Goal: Answer question/provide support

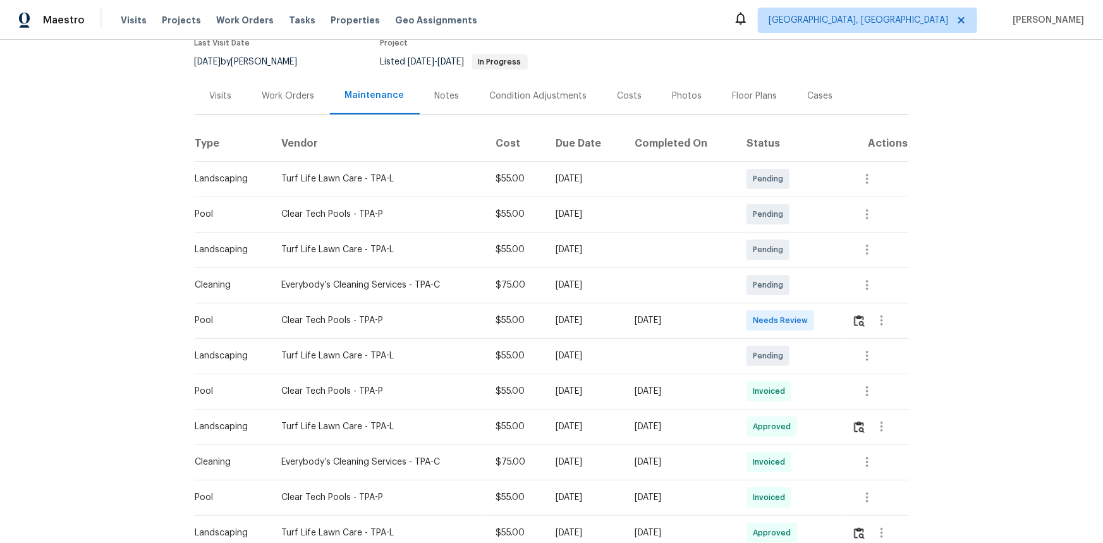
scroll to position [172, 0]
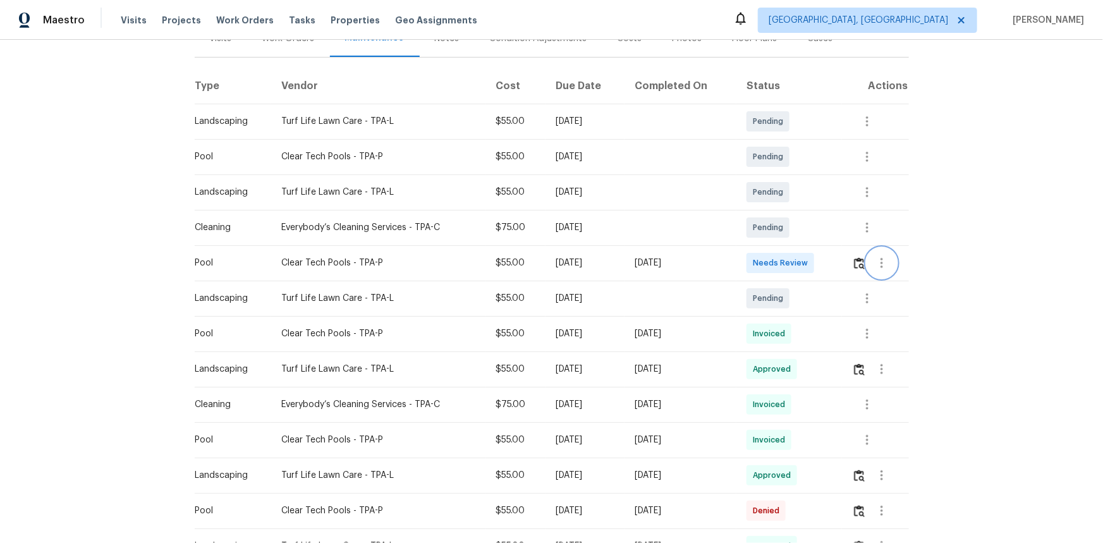
click at [866, 267] on button "button" at bounding box center [881, 263] width 30 height 30
click at [851, 269] on div at bounding box center [551, 271] width 1103 height 543
click at [857, 262] on img "button" at bounding box center [859, 263] width 11 height 12
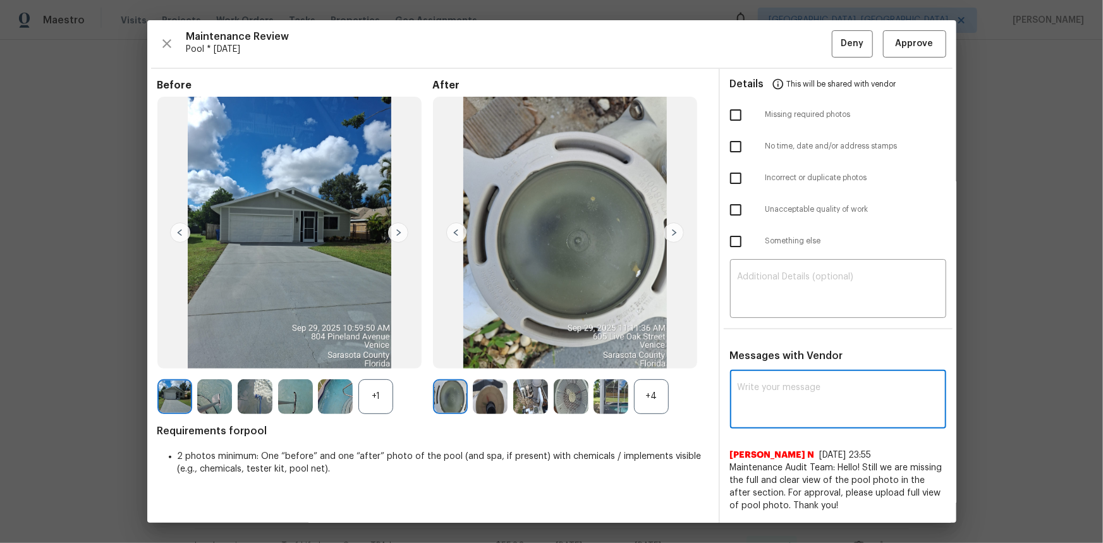
click at [759, 385] on textarea at bounding box center [837, 400] width 201 height 35
paste textarea "Maintenance Audit Team: Hello! After further review the visit has been approved…"
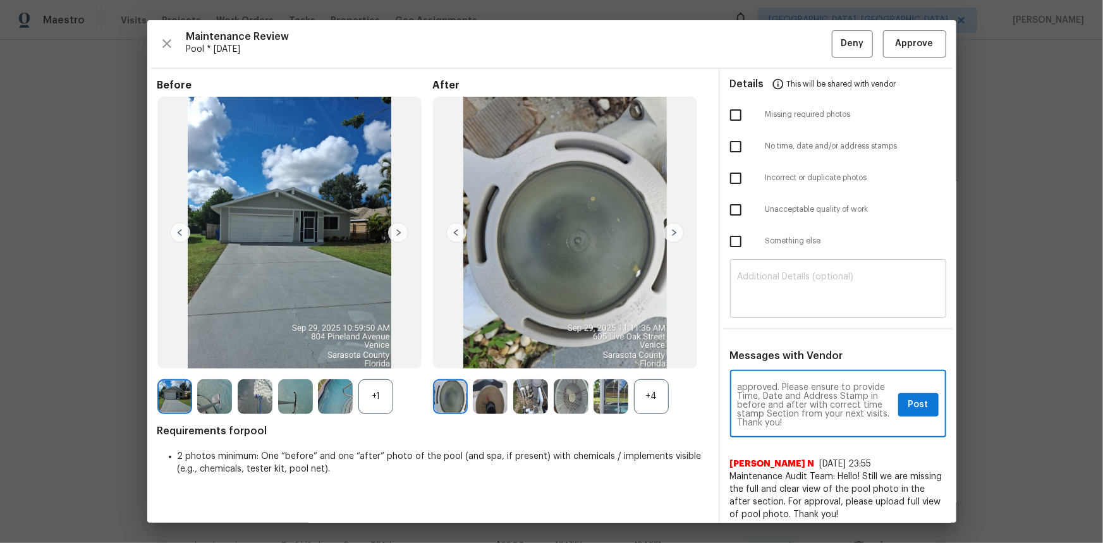
type textarea "Maintenance Audit Team: Hello! After further review the visit has been approved…"
click at [737, 286] on textarea at bounding box center [837, 289] width 201 height 35
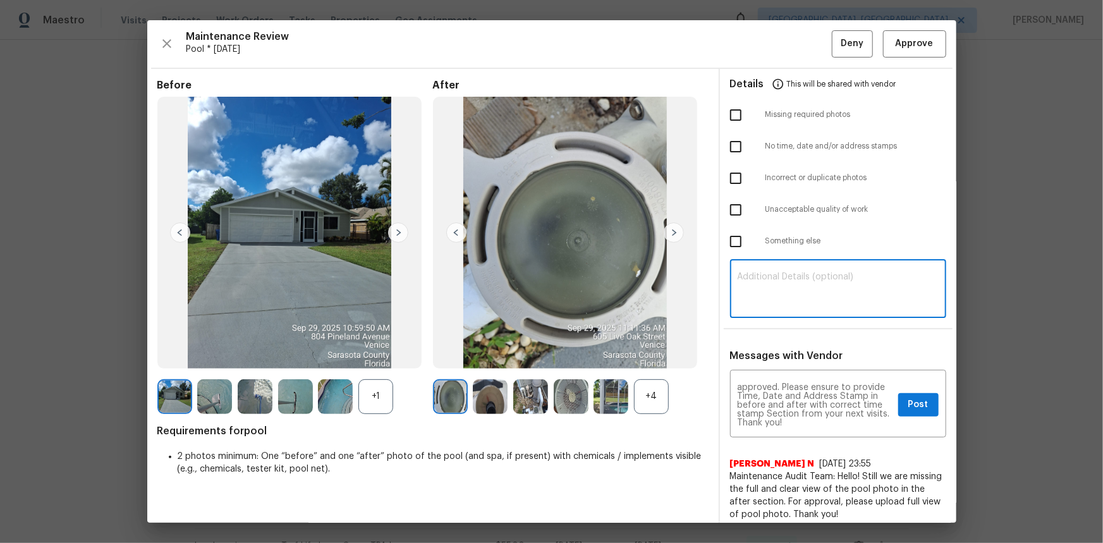
paste textarea "Maintenance Audit Team: Hello! After further review the visit has been approved…"
type textarea "Maintenance Audit Team: Hello! After further review the visit has been approved…"
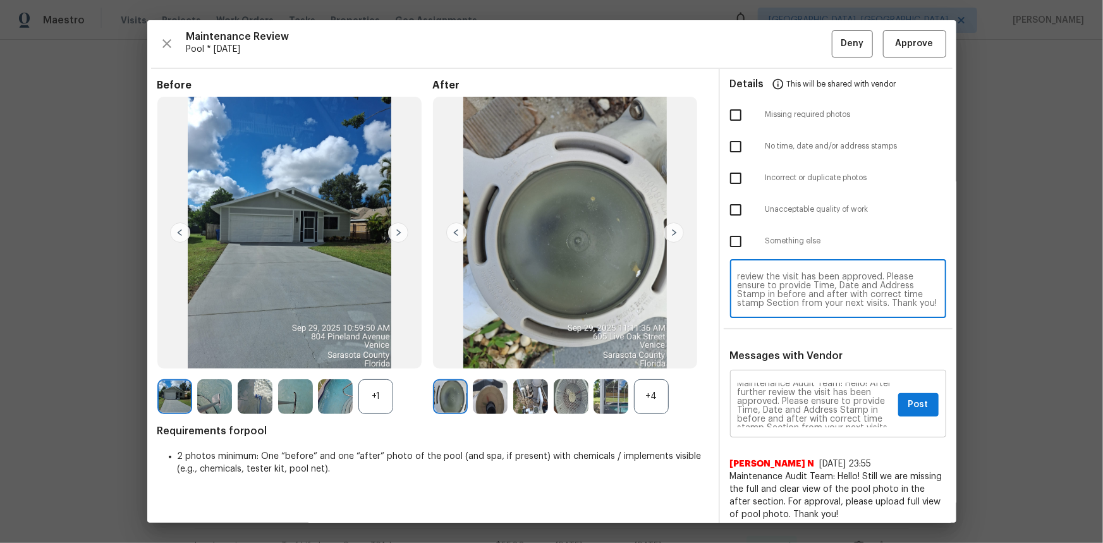
scroll to position [0, 0]
click at [837, 294] on textarea "Maintenance Audit Team: Hello! After further review the visit has been approved…" at bounding box center [837, 289] width 201 height 35
click at [866, 411] on textarea "Maintenance Audit Team: Hello! After further review the visit has been approved…" at bounding box center [814, 405] width 155 height 44
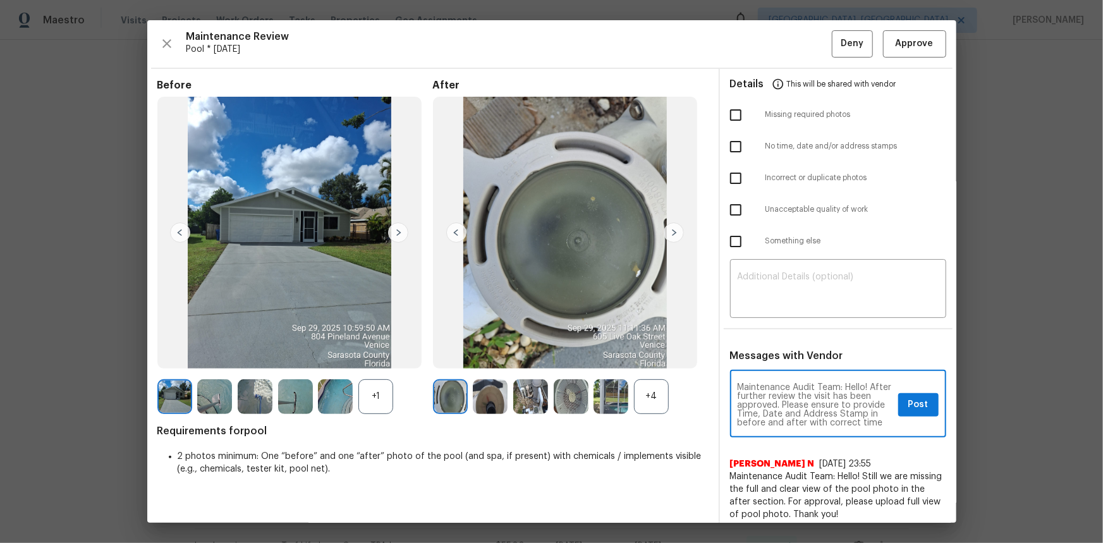
click at [807, 385] on textarea "Maintenance Audit Team: Hello! After further review the visit has been approved…" at bounding box center [814, 405] width 155 height 44
click at [808, 398] on textarea "Maintenance Audit Team: Hello! After further review the visit has been approved…" at bounding box center [814, 405] width 155 height 44
click at [816, 396] on textarea "Maintenance Audit Team: Hello! After further review the visit has been approved…" at bounding box center [814, 405] width 155 height 44
paste textarea "correct time stamp in before and after s"
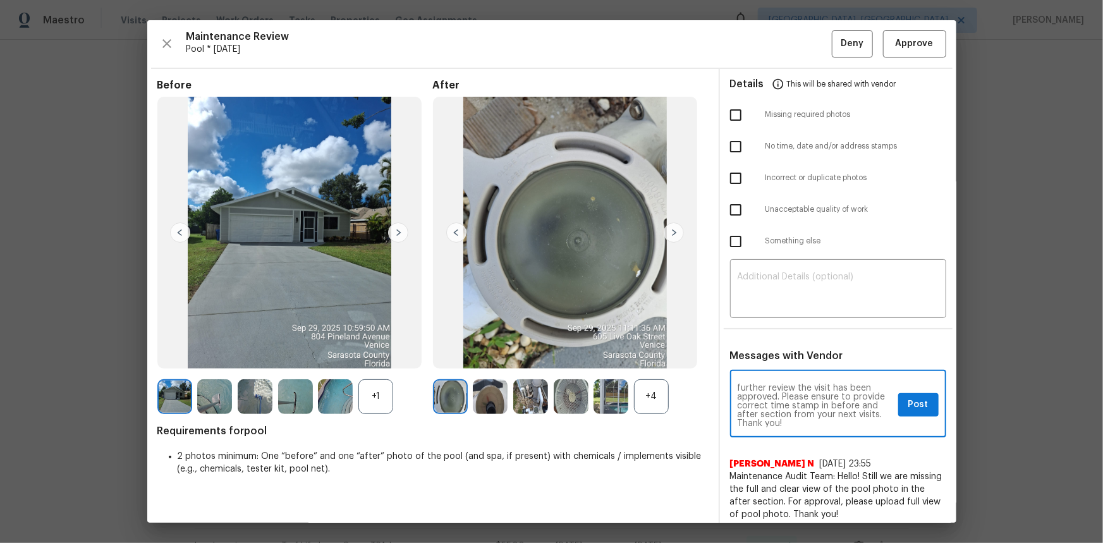
type textarea "Maintenance Audit Team: Hello! After further review the visit has been approved…"
click at [908, 404] on span "Post" at bounding box center [918, 405] width 20 height 16
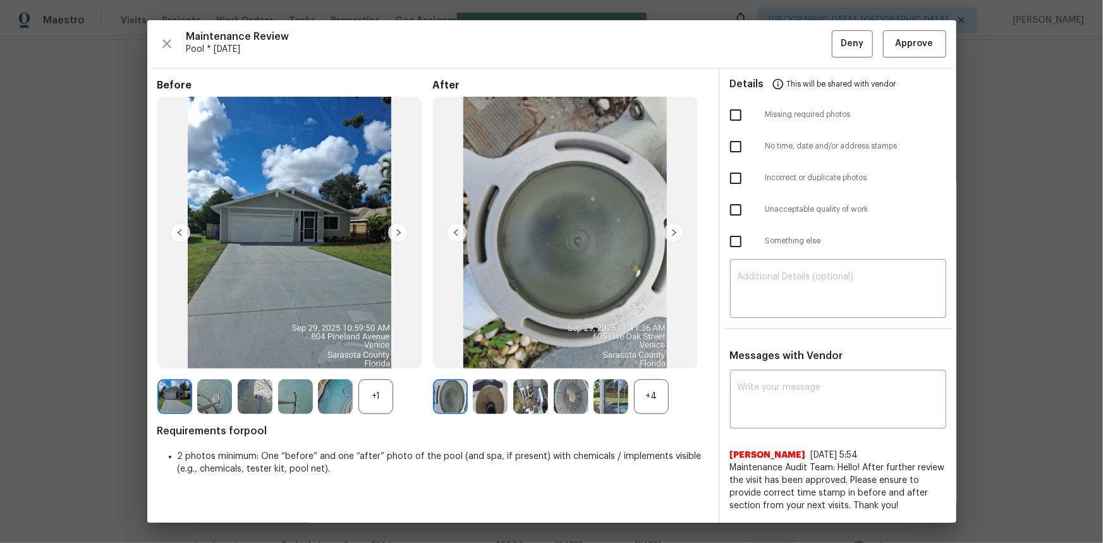
scroll to position [0, 0]
click at [898, 49] on span "Approve" at bounding box center [914, 44] width 38 height 16
